Goal: Information Seeking & Learning: Compare options

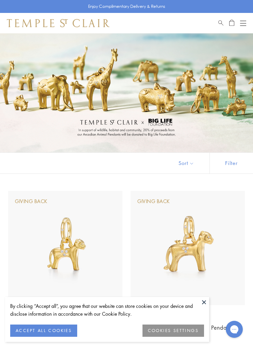
click at [245, 21] on div "Open navigation" at bounding box center [243, 21] width 6 height 0
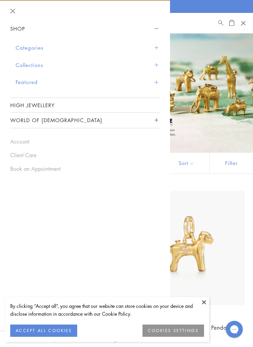
click at [28, 47] on button "Categories" at bounding box center [88, 47] width 144 height 17
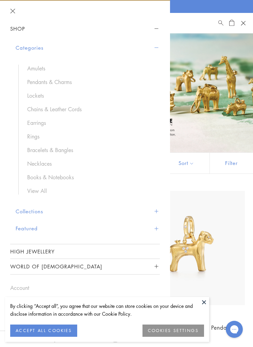
click at [41, 123] on link "Earrings" at bounding box center [90, 122] width 126 height 7
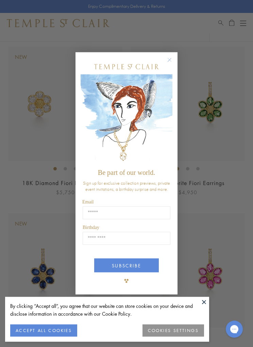
scroll to position [739, 0]
click at [168, 64] on circle "Close dialog" at bounding box center [170, 60] width 8 height 8
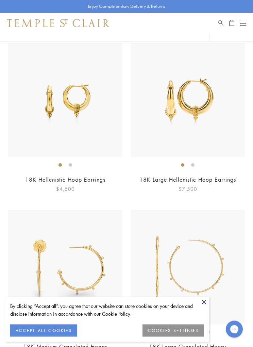
scroll to position [1926, 0]
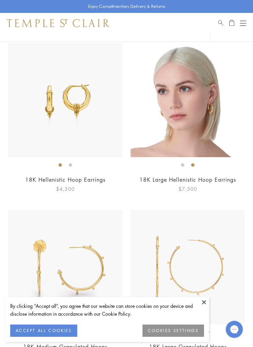
click at [190, 112] on img at bounding box center [188, 100] width 114 height 114
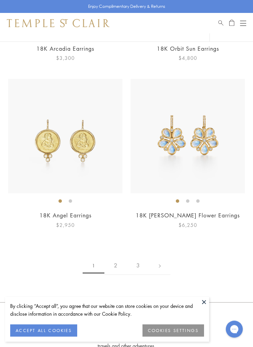
scroll to position [4228, 0]
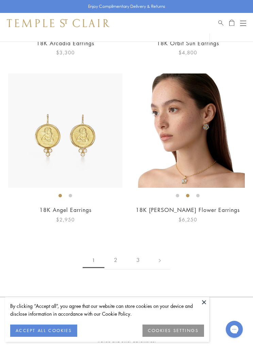
click at [195, 124] on img at bounding box center [188, 130] width 114 height 114
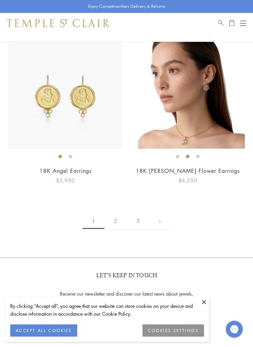
scroll to position [4259, 0]
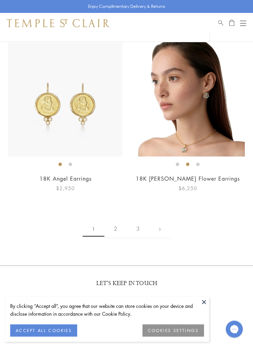
click at [80, 98] on img at bounding box center [65, 99] width 114 height 114
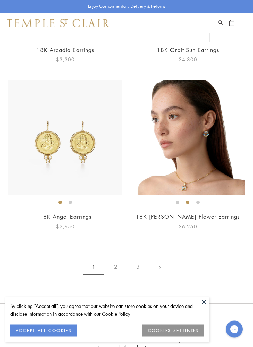
scroll to position [4221, 0]
click at [117, 258] on link "2" at bounding box center [115, 267] width 22 height 19
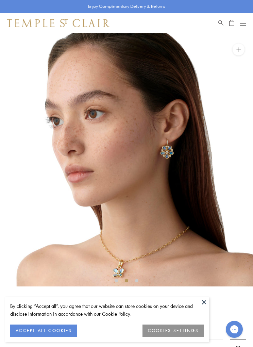
click at [240, 49] on button at bounding box center [238, 50] width 12 height 12
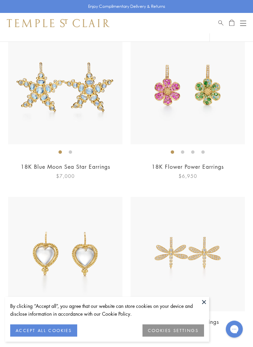
scroll to position [88, 0]
click at [71, 106] on img at bounding box center [65, 87] width 114 height 114
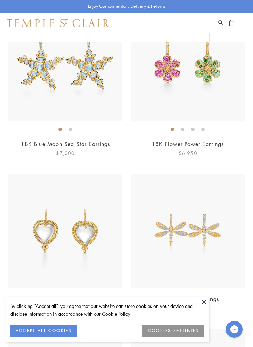
click at [75, 231] on img at bounding box center [65, 231] width 114 height 114
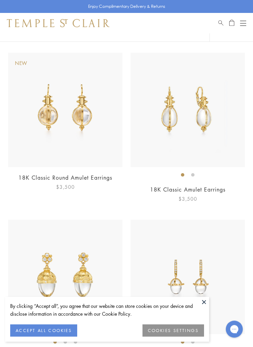
scroll to position [2063, 0]
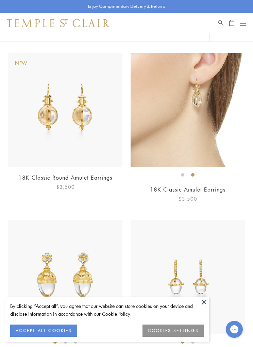
click at [195, 125] on img at bounding box center [188, 110] width 114 height 114
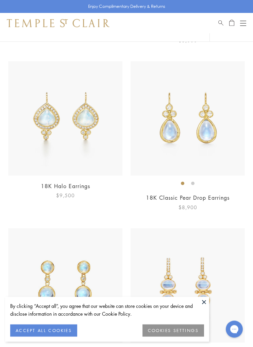
scroll to position [2567, 0]
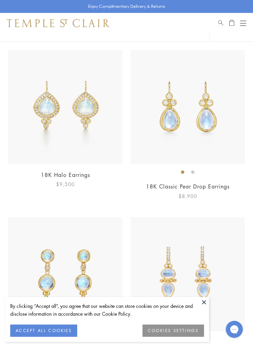
click at [195, 128] on img at bounding box center [188, 107] width 114 height 114
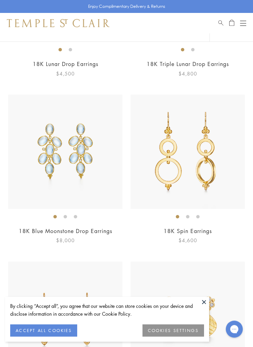
scroll to position [3031, 0]
click at [200, 156] on img at bounding box center [188, 151] width 114 height 114
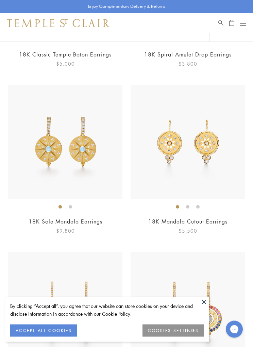
scroll to position [3541, 0]
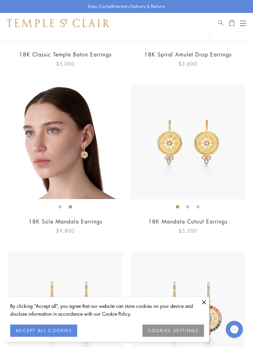
click at [84, 151] on img at bounding box center [65, 142] width 114 height 114
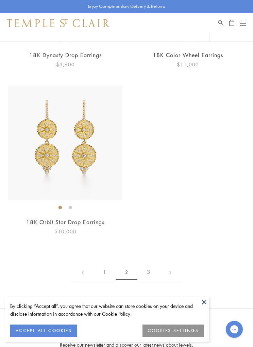
scroll to position [4047, 0]
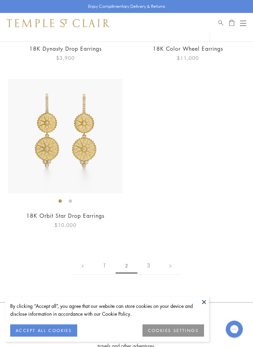
click at [150, 256] on link "3" at bounding box center [148, 265] width 22 height 19
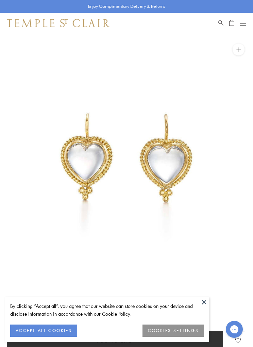
click at [241, 50] on button at bounding box center [238, 50] width 12 height 12
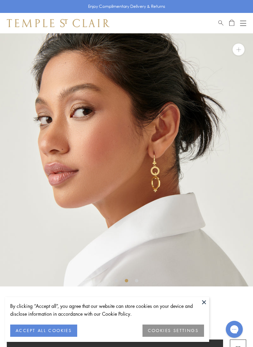
click at [241, 45] on button at bounding box center [238, 50] width 12 height 12
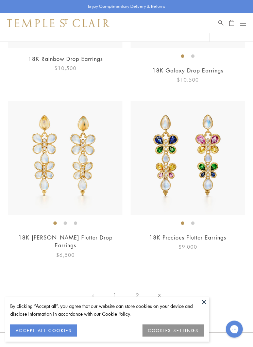
scroll to position [518, 0]
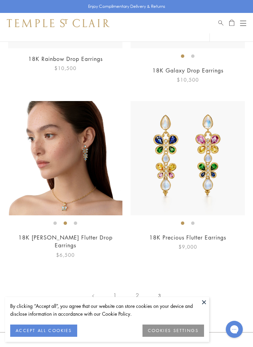
click at [88, 172] on img at bounding box center [65, 158] width 114 height 114
